Goal: Information Seeking & Learning: Learn about a topic

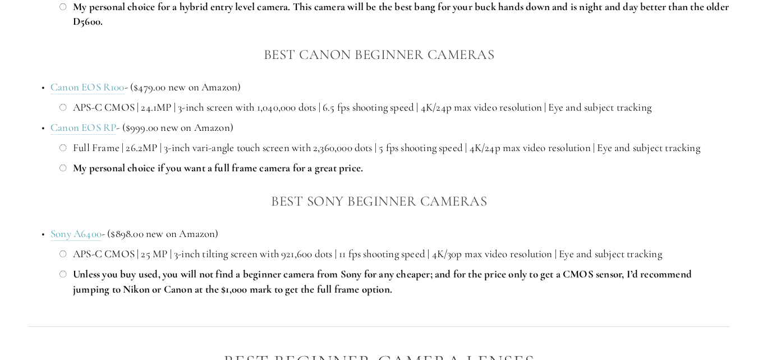
scroll to position [1016, 0]
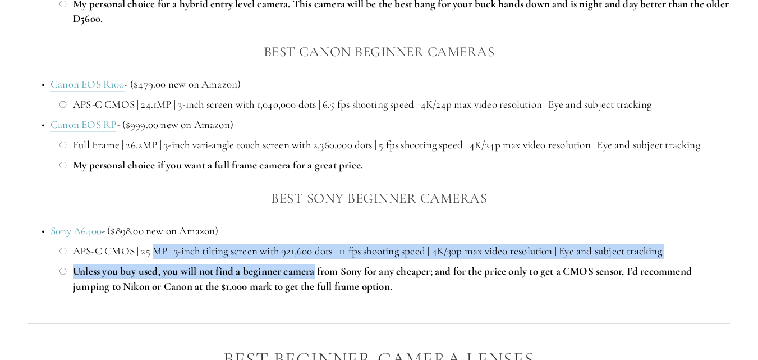
drag, startPoint x: 154, startPoint y: 253, endPoint x: 337, endPoint y: 278, distance: 184.8
click at [337, 278] on ul "APS-C CMOS | 25 MP | 3-inch tilting screen with 921,600 dots | 11 fps shooting …" at bounding box center [391, 269] width 680 height 50
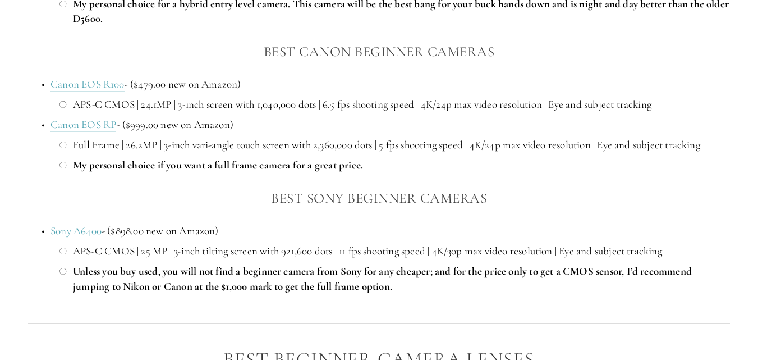
click at [392, 280] on strong "Unless you buy used, you will not find a beginner camera from Sony for any chea…" at bounding box center [383, 278] width 621 height 28
drag, startPoint x: 422, startPoint y: 285, endPoint x: 440, endPoint y: 244, distance: 44.7
click at [440, 244] on ul "APS-C CMOS | 25 MP | 3-inch tilting screen with 921,600 dots | 11 fps shooting …" at bounding box center [391, 269] width 680 height 50
click at [440, 244] on p "APS-C CMOS | 25 MP | 3-inch tilting screen with 921,600 dots | 11 fps shooting …" at bounding box center [401, 251] width 657 height 15
drag, startPoint x: 463, startPoint y: 256, endPoint x: 506, endPoint y: 285, distance: 52.6
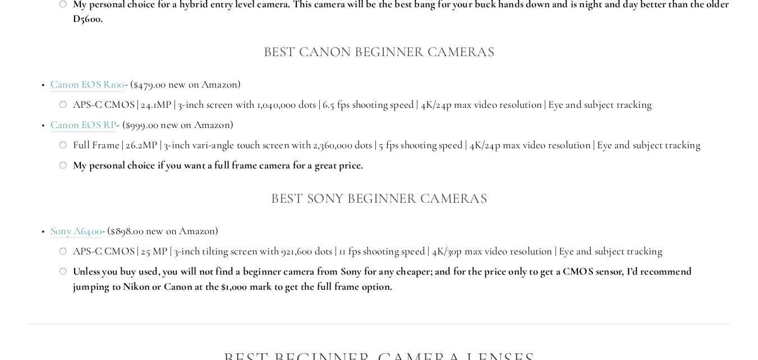
click at [506, 285] on ul "APS-C CMOS | 25 MP | 3-inch tilting screen with 921,600 dots | 11 fps shooting …" at bounding box center [391, 269] width 680 height 50
click at [506, 285] on p "Unless you buy used, you will not find a beginner camera from Sony for any chea…" at bounding box center [401, 279] width 657 height 30
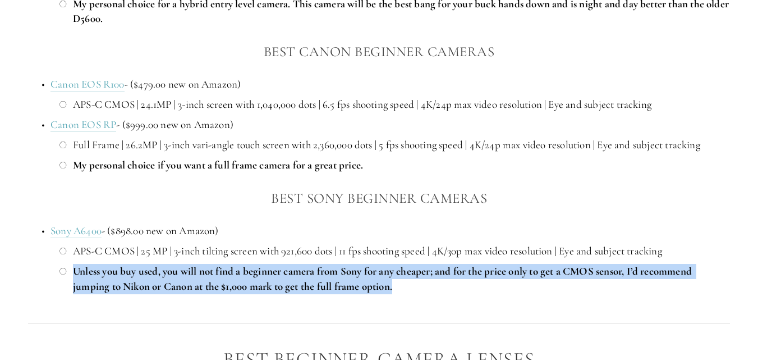
drag, startPoint x: 506, startPoint y: 285, endPoint x: 430, endPoint y: 289, distance: 76.4
click at [430, 289] on p "Unless you buy used, you will not find a beginner camera from Sony for any chea…" at bounding box center [401, 279] width 657 height 30
drag, startPoint x: 430, startPoint y: 289, endPoint x: 455, endPoint y: 289, distance: 25.3
click at [455, 289] on p "Unless you buy used, you will not find a beginner camera from Sony for any chea…" at bounding box center [401, 279] width 657 height 30
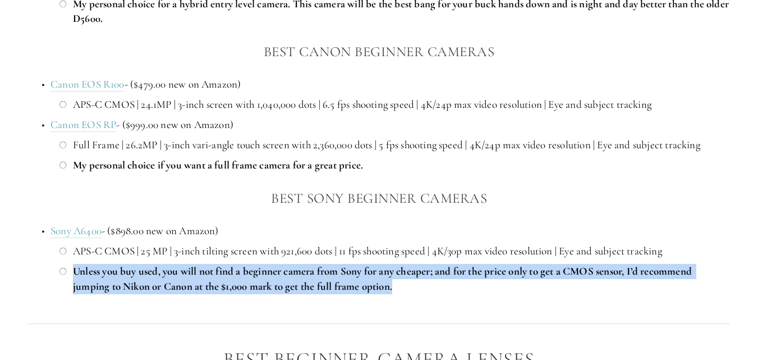
click at [455, 289] on p "Unless you buy used, you will not find a beginner camera from Sony for any chea…" at bounding box center [401, 279] width 657 height 30
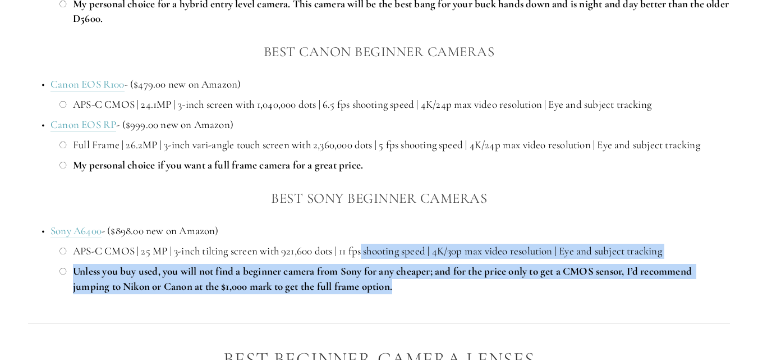
drag, startPoint x: 455, startPoint y: 289, endPoint x: 367, endPoint y: 253, distance: 95.7
click at [367, 253] on ul "APS-C CMOS | 25 MP | 3-inch tilting screen with 921,600 dots | 11 fps shooting …" at bounding box center [391, 269] width 680 height 50
click at [367, 253] on p "APS-C CMOS | 25 MP | 3-inch tilting screen with 921,600 dots | 11 fps shooting …" at bounding box center [401, 251] width 657 height 15
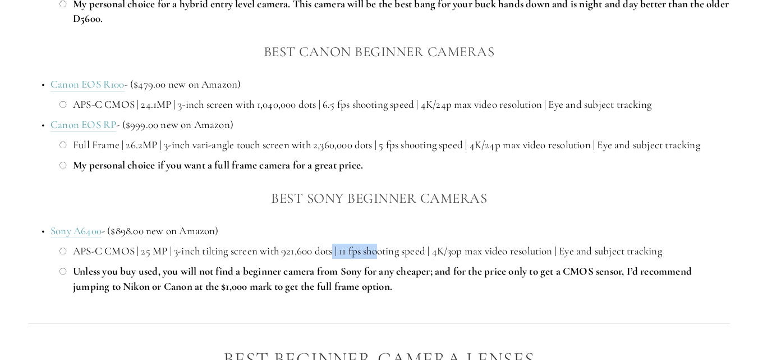
drag, startPoint x: 384, startPoint y: 253, endPoint x: 343, endPoint y: 262, distance: 41.8
click at [343, 262] on ul "APS-C CMOS | 25 MP | 3-inch tilting screen with 921,600 dots | 11 fps shooting …" at bounding box center [391, 269] width 680 height 50
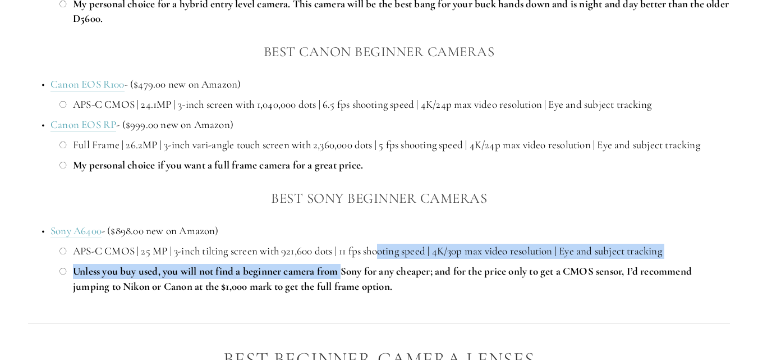
click at [343, 262] on ul "APS-C CMOS | 25 MP | 3-inch tilting screen with 921,600 dots | 11 fps shooting …" at bounding box center [391, 269] width 680 height 50
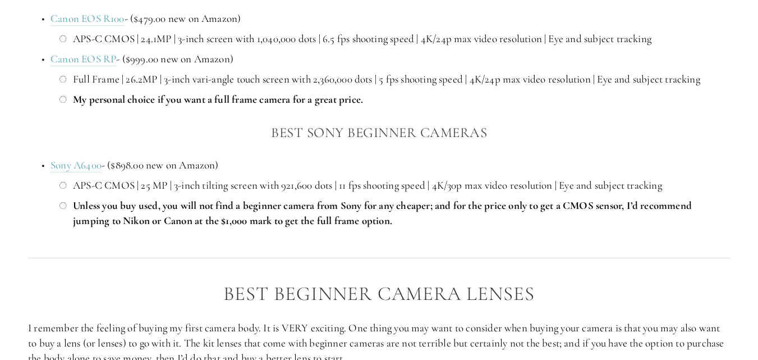
scroll to position [1084, 0]
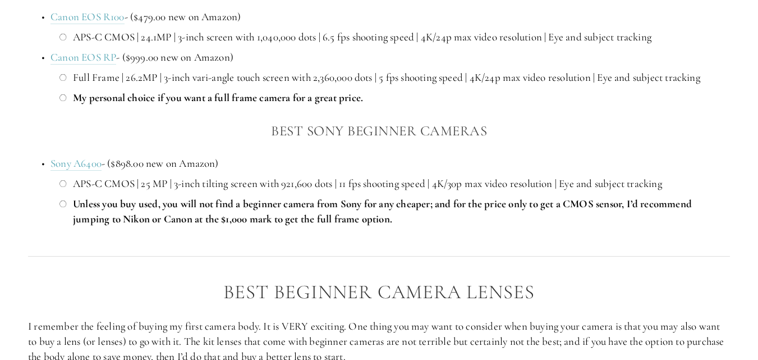
drag, startPoint x: 290, startPoint y: 185, endPoint x: 402, endPoint y: 224, distance: 118.9
click at [402, 224] on ul "APS-C CMOS | 25 MP | 3-inch tilting screen with 921,600 dots | 11 fps shooting …" at bounding box center [391, 201] width 680 height 50
click at [402, 224] on p "Unless you buy used, you will not find a beginner camera from Sony for any chea…" at bounding box center [401, 211] width 657 height 30
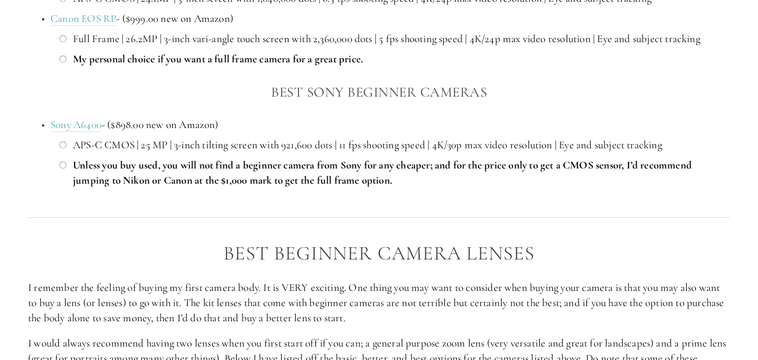
scroll to position [1123, 0]
